Goal: Task Accomplishment & Management: Use online tool/utility

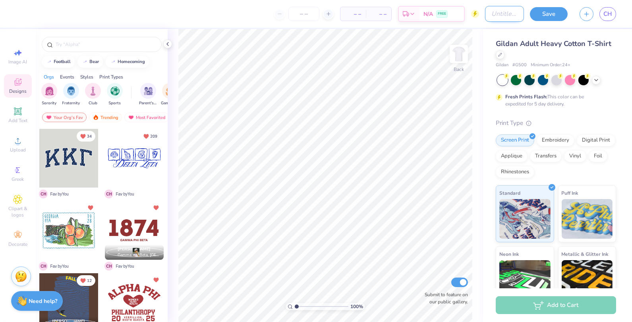
click at [485, 15] on input "Design Title" at bounding box center [504, 14] width 39 height 16
type input "APHI x PIKE Stride for Life"
click at [549, 20] on button "Save" at bounding box center [549, 13] width 38 height 14
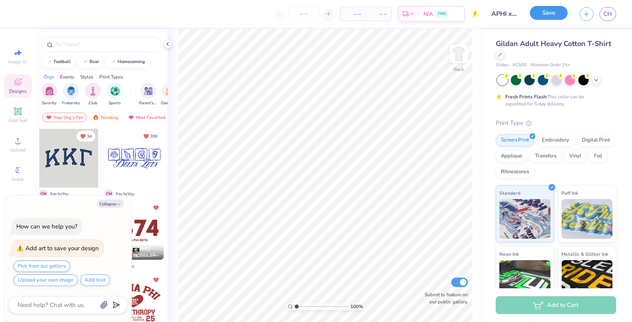
click at [548, 14] on button "Save" at bounding box center [549, 13] width 38 height 14
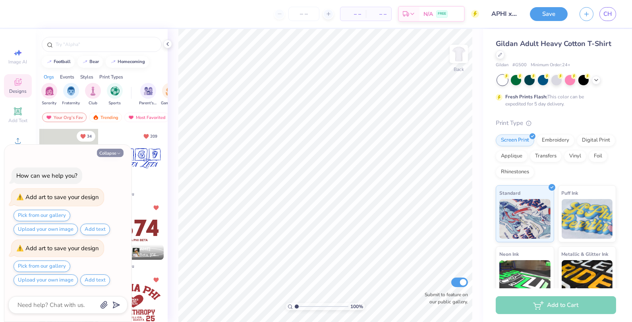
click at [104, 152] on button "Collapse" at bounding box center [110, 153] width 27 height 8
type textarea "x"
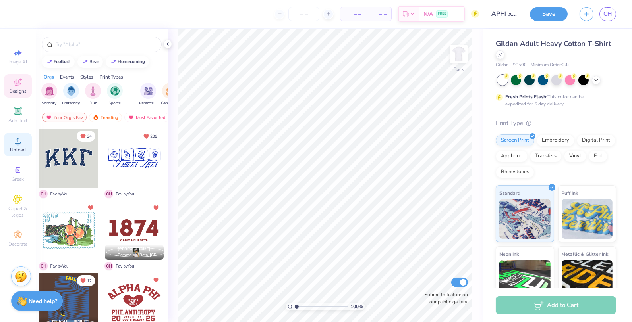
click at [17, 146] on circle at bounding box center [17, 143] width 4 height 4
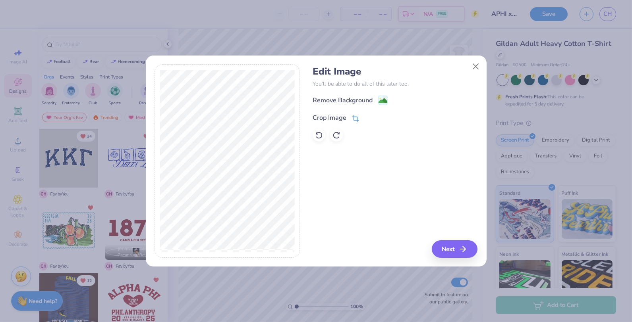
click at [350, 116] on div "Crop Image" at bounding box center [336, 118] width 46 height 10
click at [376, 119] on button at bounding box center [380, 117] width 8 height 8
click at [357, 118] on icon at bounding box center [355, 118] width 7 height 7
click at [367, 117] on icon at bounding box center [368, 117] width 5 height 5
click at [464, 248] on icon "button" at bounding box center [465, 250] width 10 height 10
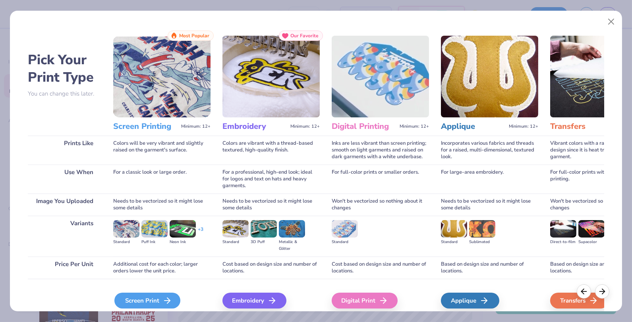
click at [155, 303] on div "Screen Print" at bounding box center [147, 301] width 66 height 16
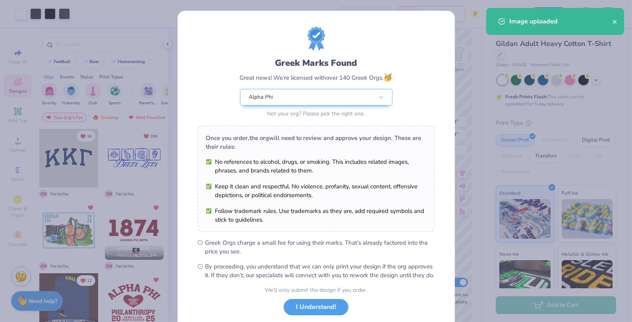
scroll to position [48, 0]
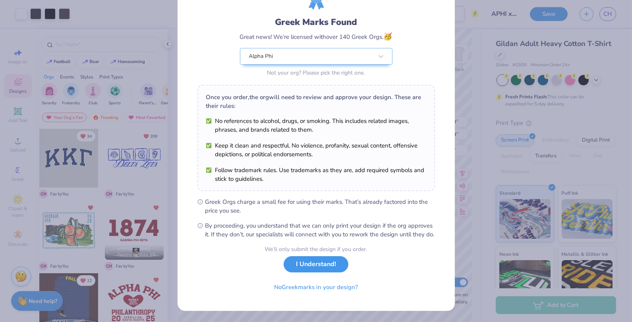
click at [320, 269] on button "I Understand!" at bounding box center [316, 265] width 65 height 16
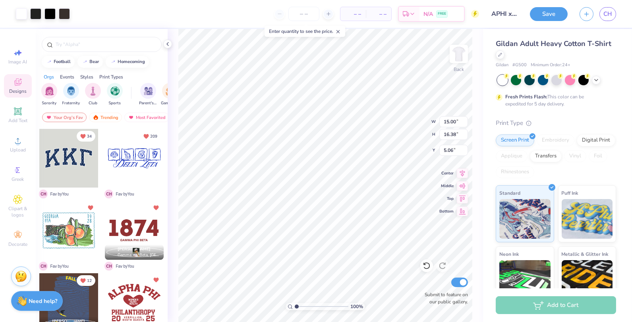
scroll to position [0, 0]
click at [300, 130] on li "Cut" at bounding box center [304, 130] width 62 height 16
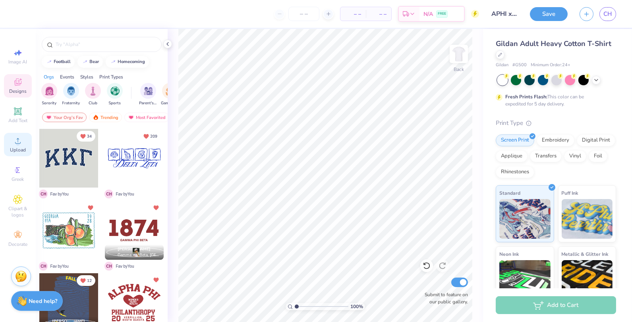
click at [17, 145] on circle at bounding box center [17, 143] width 4 height 4
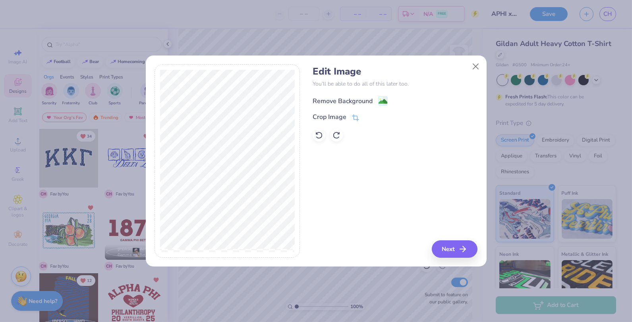
click at [342, 102] on div "Remove Background" at bounding box center [343, 101] width 60 height 10
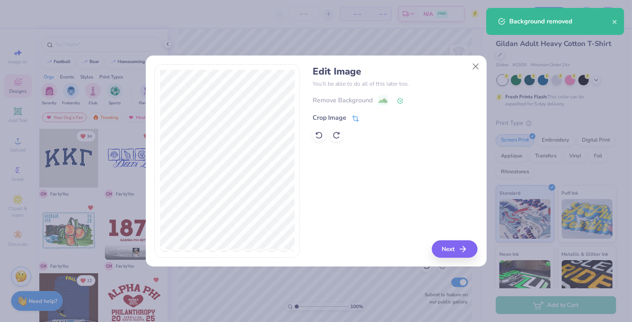
click at [349, 115] on div "Crop Image" at bounding box center [336, 118] width 46 height 10
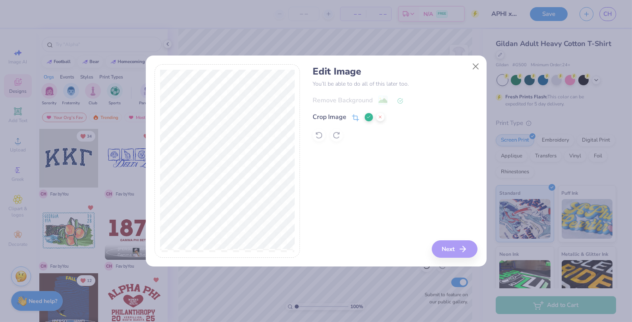
click at [352, 119] on icon at bounding box center [355, 117] width 7 height 7
click at [366, 120] on button at bounding box center [369, 117] width 8 height 8
click at [457, 252] on button "Next" at bounding box center [456, 249] width 46 height 17
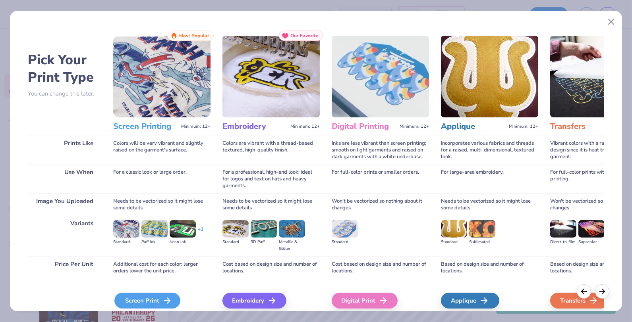
click at [162, 299] on icon at bounding box center [167, 301] width 10 height 10
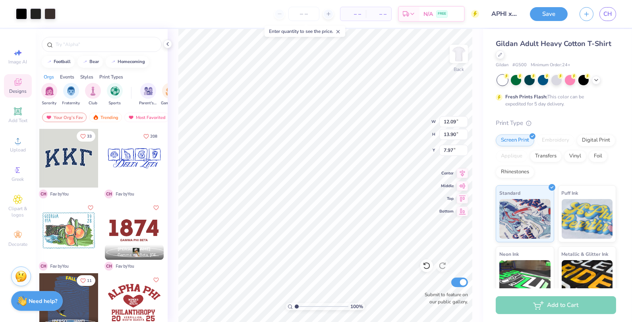
type input "12.09"
type input "13.90"
type input "7.97"
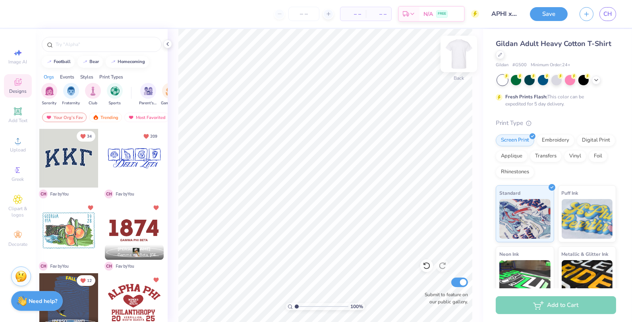
click at [454, 51] on img at bounding box center [459, 54] width 32 height 32
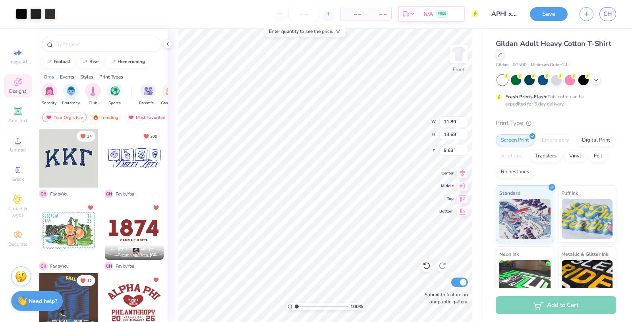
type input "13.17"
type input "15.15"
type input "4.25"
click at [21, 11] on div at bounding box center [21, 13] width 11 height 11
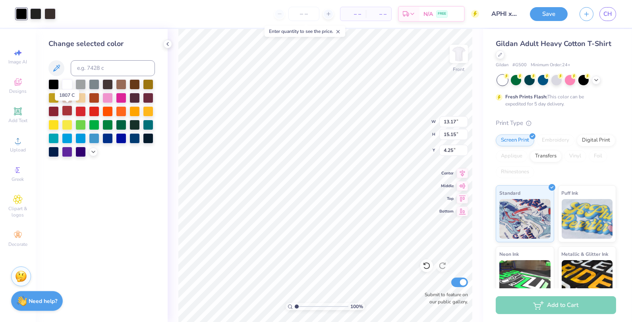
click at [68, 111] on div at bounding box center [67, 111] width 10 height 10
click at [35, 14] on div at bounding box center [35, 13] width 11 height 11
click at [68, 108] on div at bounding box center [67, 111] width 10 height 10
click at [37, 12] on div at bounding box center [35, 13] width 11 height 11
click at [66, 111] on div at bounding box center [67, 111] width 10 height 10
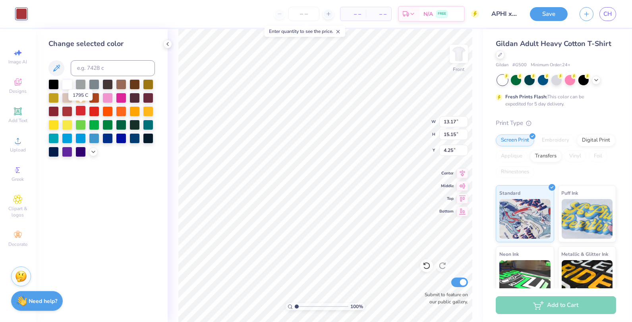
click at [78, 112] on div at bounding box center [80, 111] width 10 height 10
click at [65, 112] on div at bounding box center [67, 111] width 10 height 10
click at [50, 112] on div at bounding box center [53, 111] width 10 height 10
click at [93, 153] on icon at bounding box center [93, 151] width 6 height 6
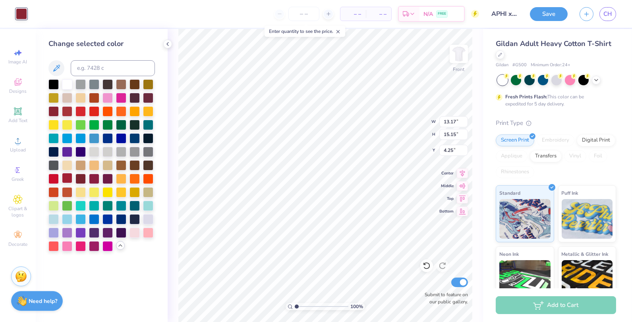
click at [67, 182] on div at bounding box center [67, 178] width 10 height 10
click at [80, 180] on div at bounding box center [80, 178] width 10 height 10
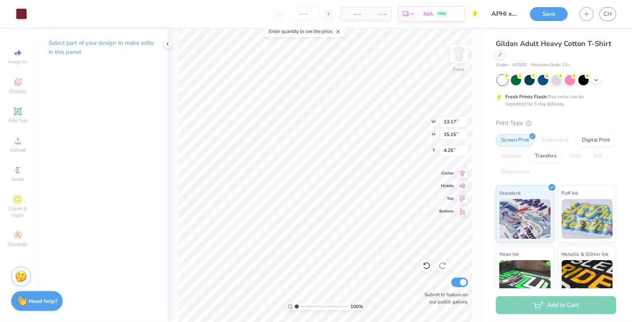
type input "12.73"
type input "14.64"
type input "4.77"
type input "3.72"
type input "3.92"
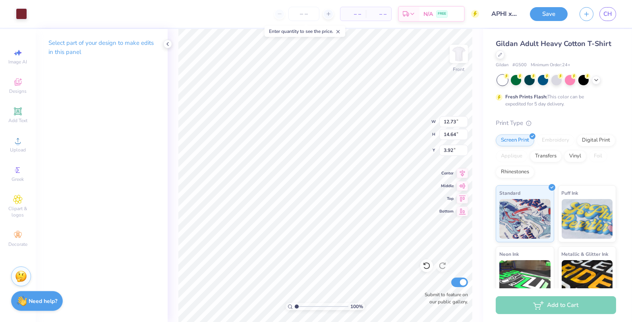
type input "12.43"
type input "14.30"
type input "4.26"
click at [441, 155] on input "4.26" at bounding box center [453, 150] width 29 height 11
click at [296, 14] on input "number" at bounding box center [303, 14] width 31 height 14
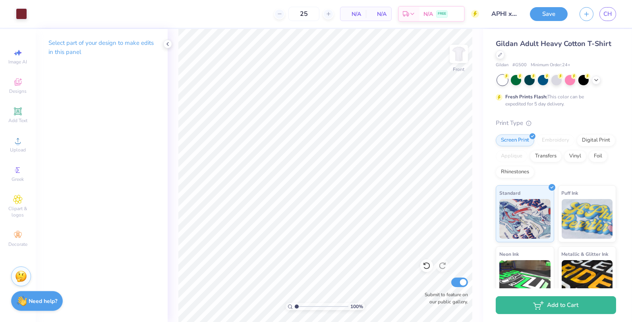
type input "25"
click at [168, 48] on div at bounding box center [167, 44] width 9 height 9
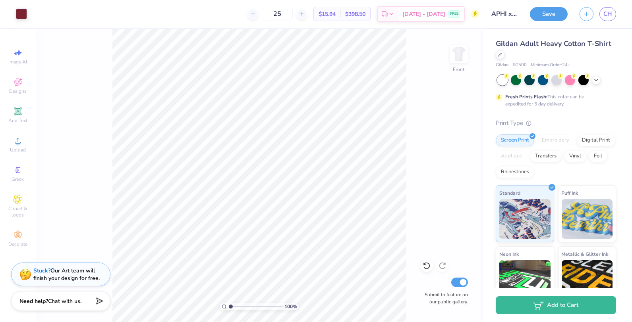
click at [557, 15] on button "Save" at bounding box center [549, 14] width 38 height 14
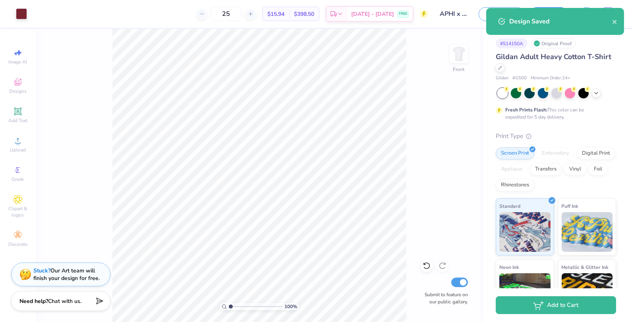
click at [618, 23] on div "Design Saved" at bounding box center [555, 21] width 138 height 27
click at [616, 23] on icon "close" at bounding box center [615, 22] width 6 height 6
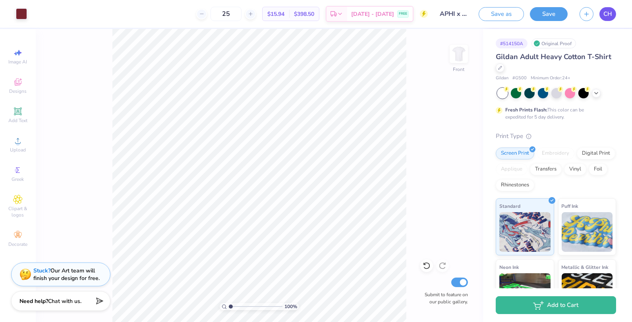
click at [608, 15] on span "CH" at bounding box center [607, 14] width 9 height 9
click at [467, 55] on img at bounding box center [459, 54] width 32 height 32
click at [9, 144] on div "Upload" at bounding box center [18, 144] width 28 height 23
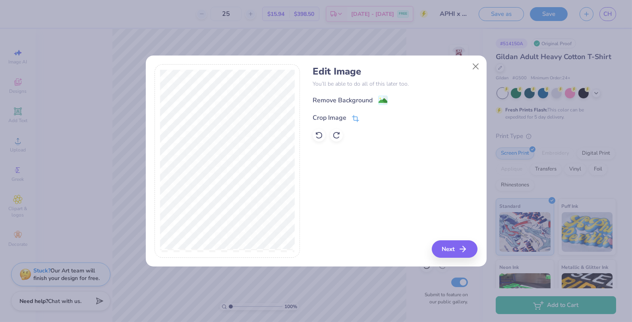
click at [351, 114] on div "Crop Image" at bounding box center [336, 118] width 46 height 10
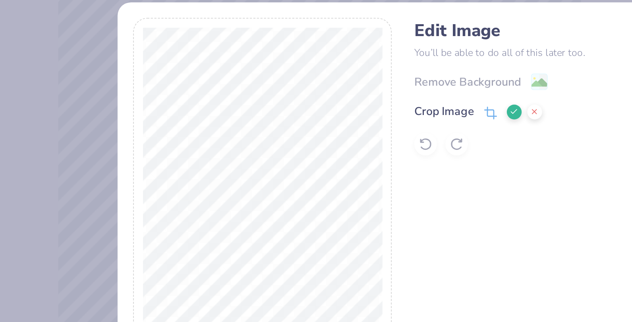
click at [370, 116] on icon at bounding box center [368, 117] width 5 height 5
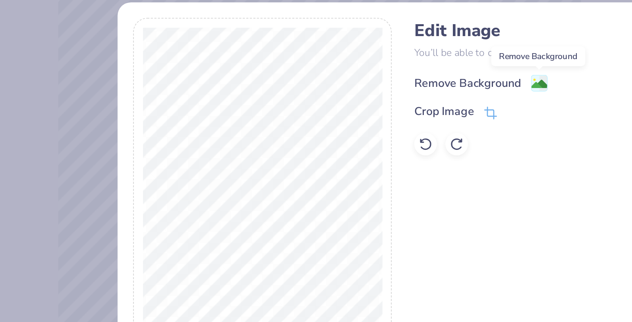
click at [384, 99] on image at bounding box center [382, 101] width 9 height 9
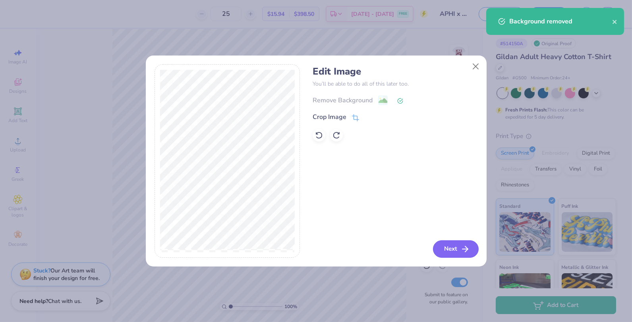
click at [456, 251] on button "Next" at bounding box center [456, 249] width 46 height 17
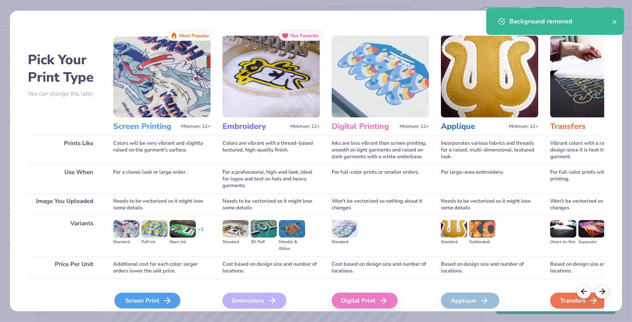
click at [150, 298] on div "Screen Print" at bounding box center [147, 301] width 66 height 16
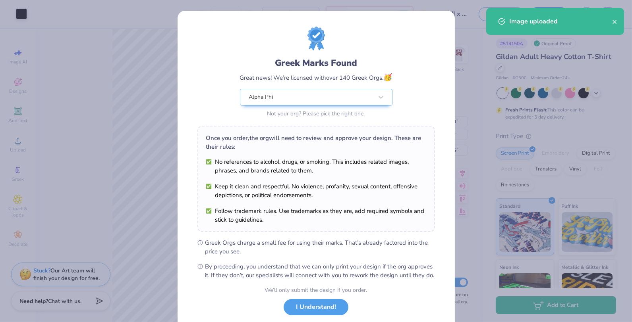
click at [229, 175] on body "Art colors 25 $19.68 Per Item $492.00 Total Est. Delivery [DATE] - [DATE] FREE …" at bounding box center [316, 161] width 632 height 322
type input "11.40"
type input "1.36"
click at [315, 311] on button "I Understand!" at bounding box center [316, 305] width 65 height 16
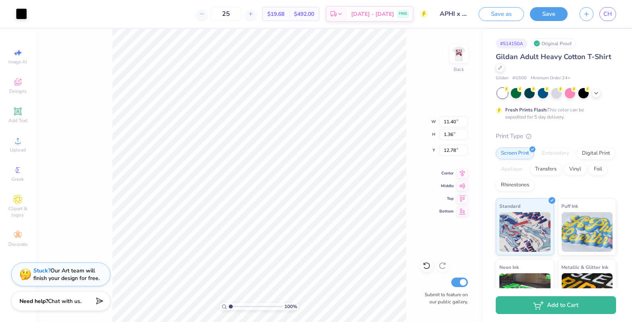
type input "3.25"
type input "11.00"
type input "1.31"
type input "3.30"
click at [27, 13] on div at bounding box center [21, 13] width 11 height 11
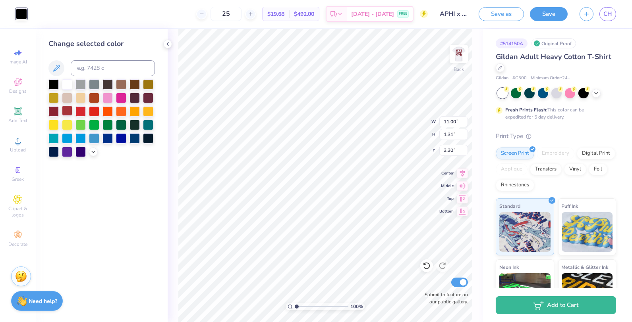
click at [67, 113] on div at bounding box center [67, 111] width 10 height 10
click at [55, 112] on div at bounding box center [53, 111] width 10 height 10
click at [453, 52] on img at bounding box center [459, 54] width 32 height 32
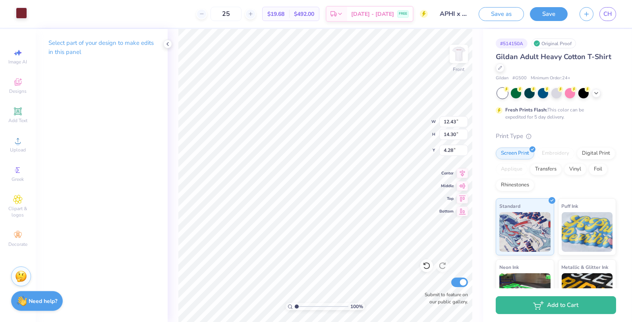
click at [24, 11] on div at bounding box center [21, 13] width 11 height 11
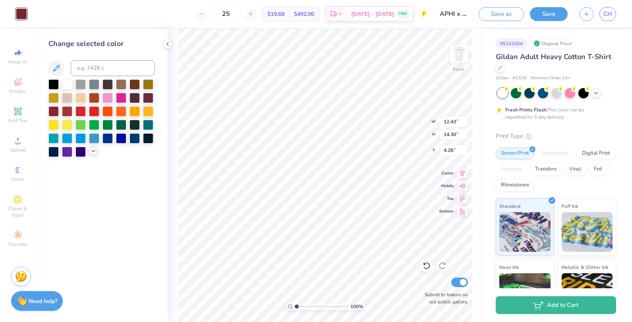
click at [92, 152] on icon at bounding box center [93, 151] width 6 height 6
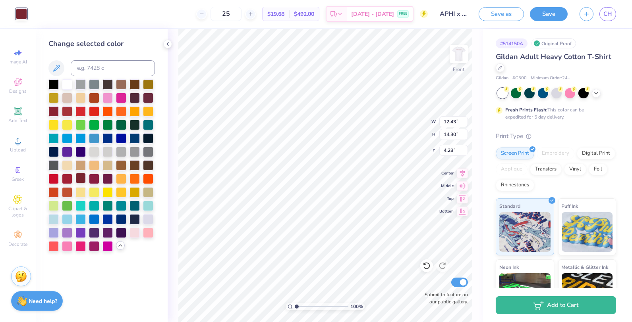
click at [78, 177] on div at bounding box center [80, 178] width 10 height 10
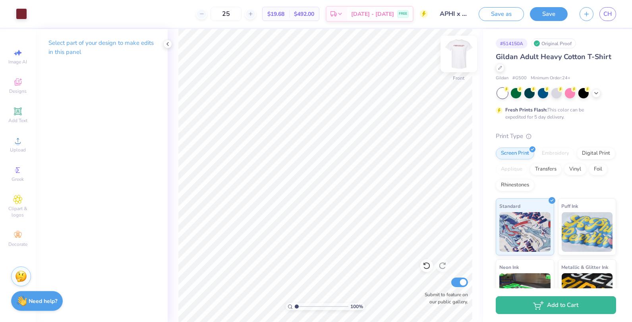
click at [455, 54] on img at bounding box center [459, 54] width 32 height 32
click at [18, 15] on div at bounding box center [21, 13] width 11 height 11
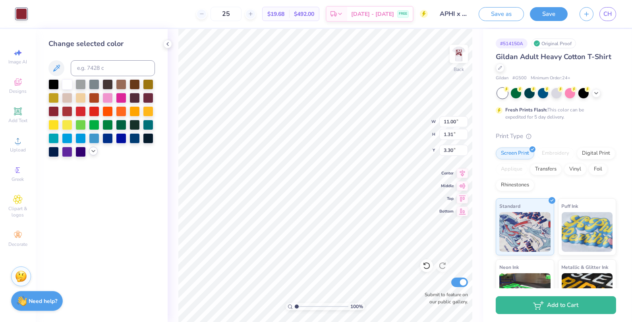
click at [95, 151] on icon at bounding box center [93, 151] width 6 height 6
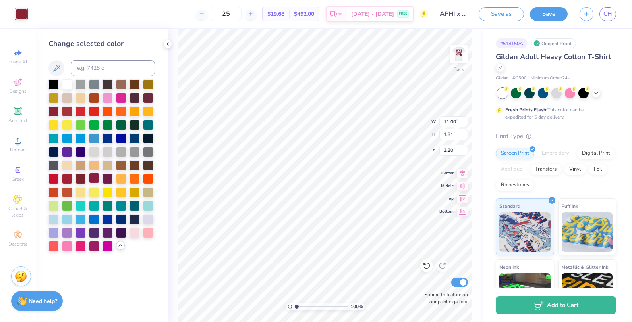
click at [93, 177] on div at bounding box center [94, 178] width 10 height 10
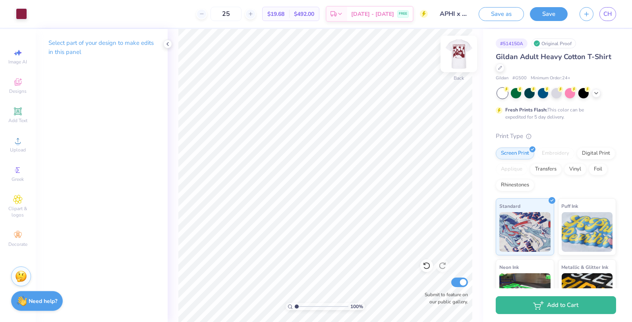
click at [463, 54] on img at bounding box center [459, 54] width 32 height 32
click at [463, 55] on img at bounding box center [459, 54] width 32 height 32
click at [463, 55] on img at bounding box center [459, 54] width 16 height 16
click at [462, 55] on img at bounding box center [459, 54] width 32 height 32
